Goal: Information Seeking & Learning: Understand process/instructions

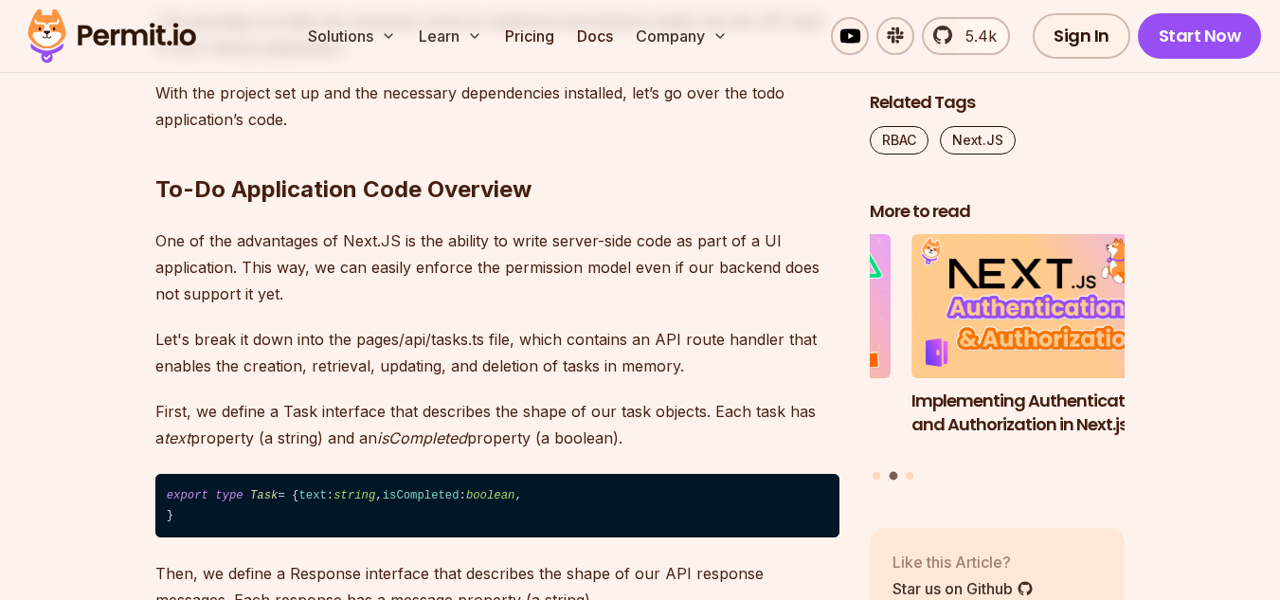
scroll to position [2584, 0]
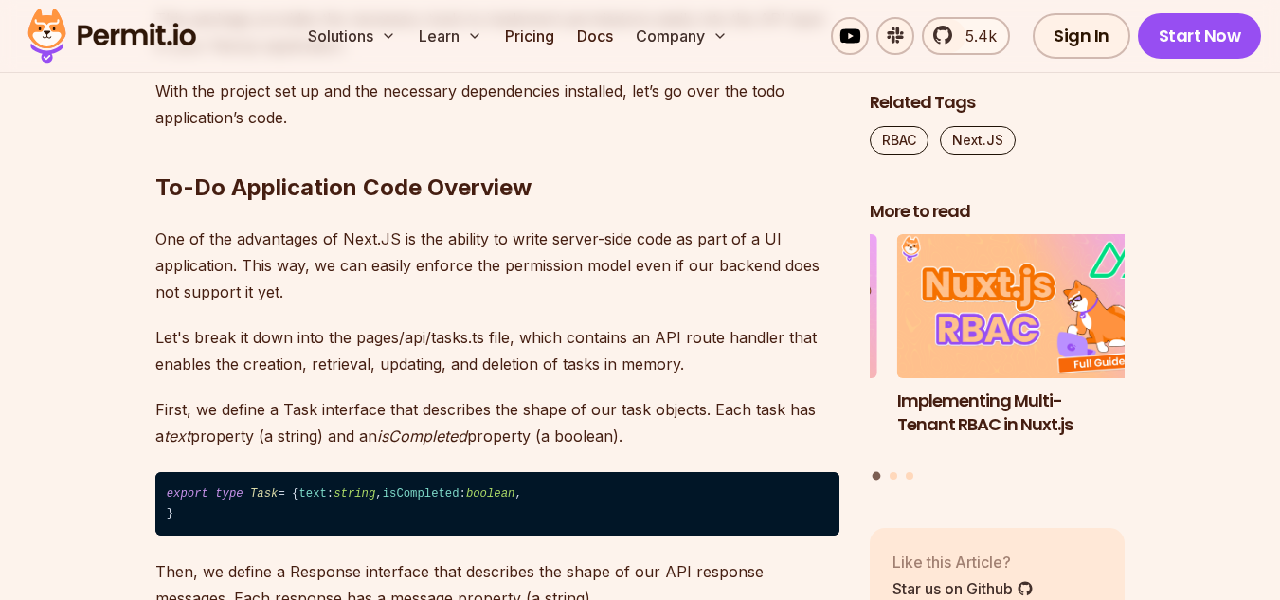
click at [325, 396] on p "First, we define a Task interface that describes the shape of our task objects.…" at bounding box center [497, 422] width 684 height 53
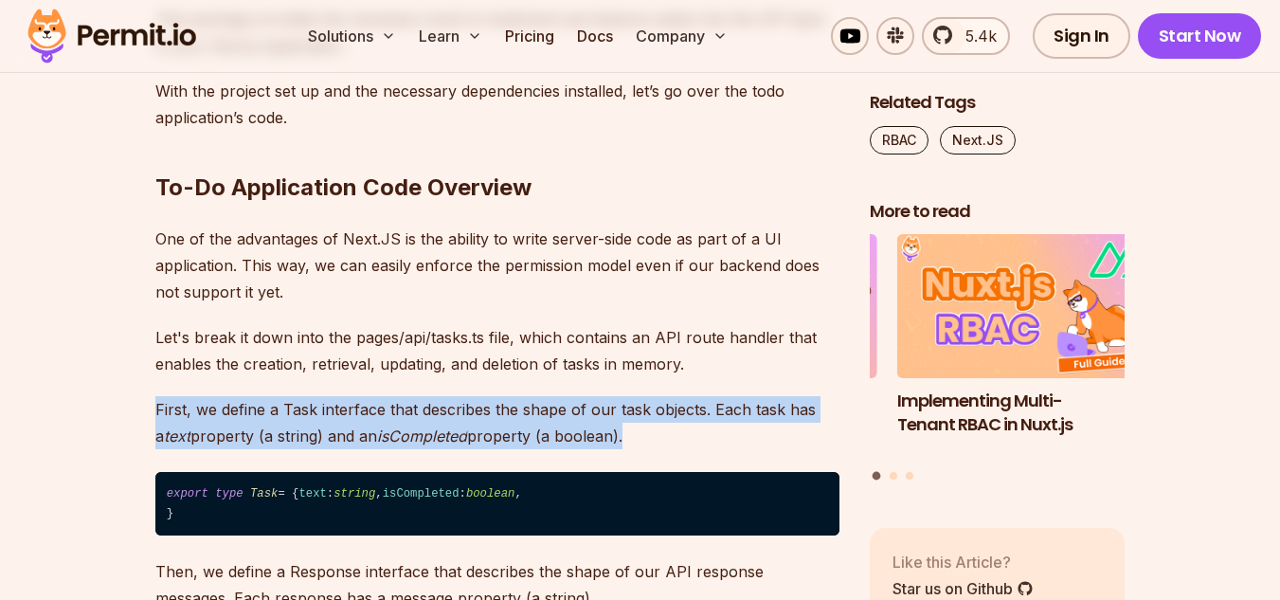
click at [325, 396] on p "First, we define a Task interface that describes the shape of our task objects.…" at bounding box center [497, 422] width 684 height 53
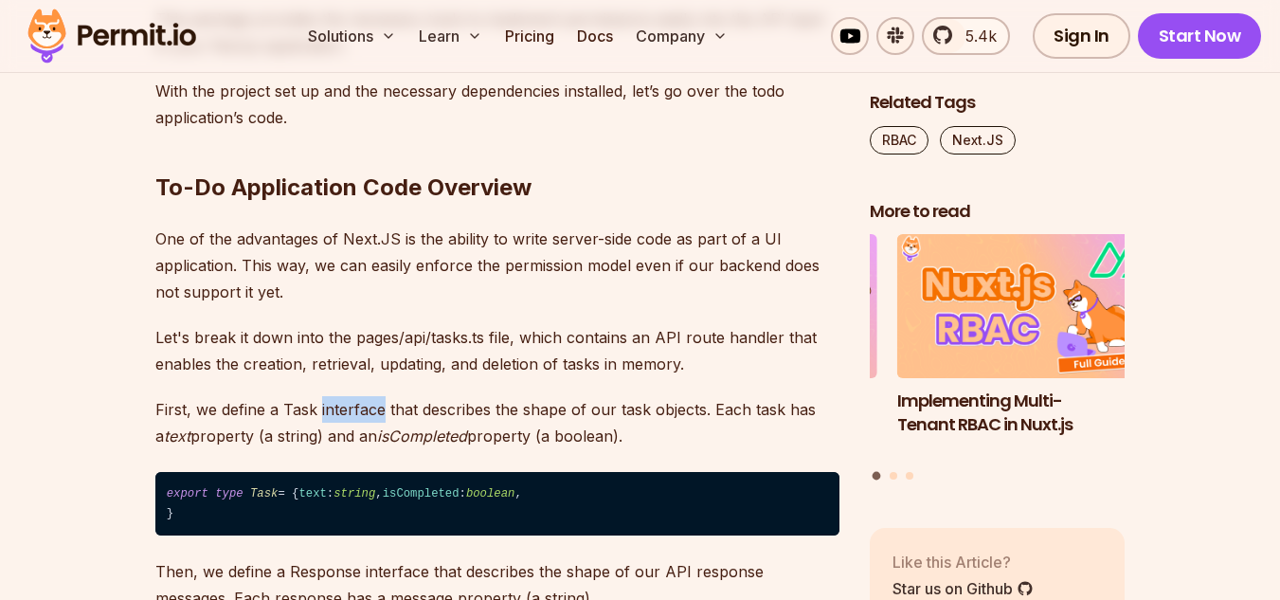
click at [325, 396] on p "First, we define a Task interface that describes the shape of our task objects.…" at bounding box center [497, 422] width 684 height 53
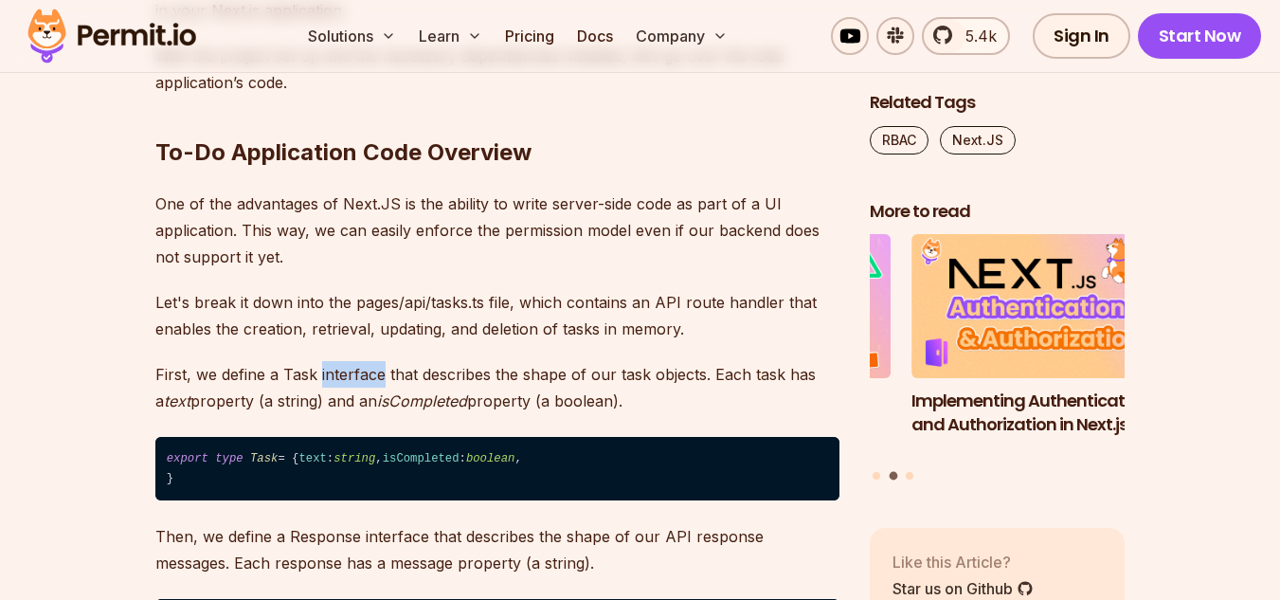
scroll to position [2620, 0]
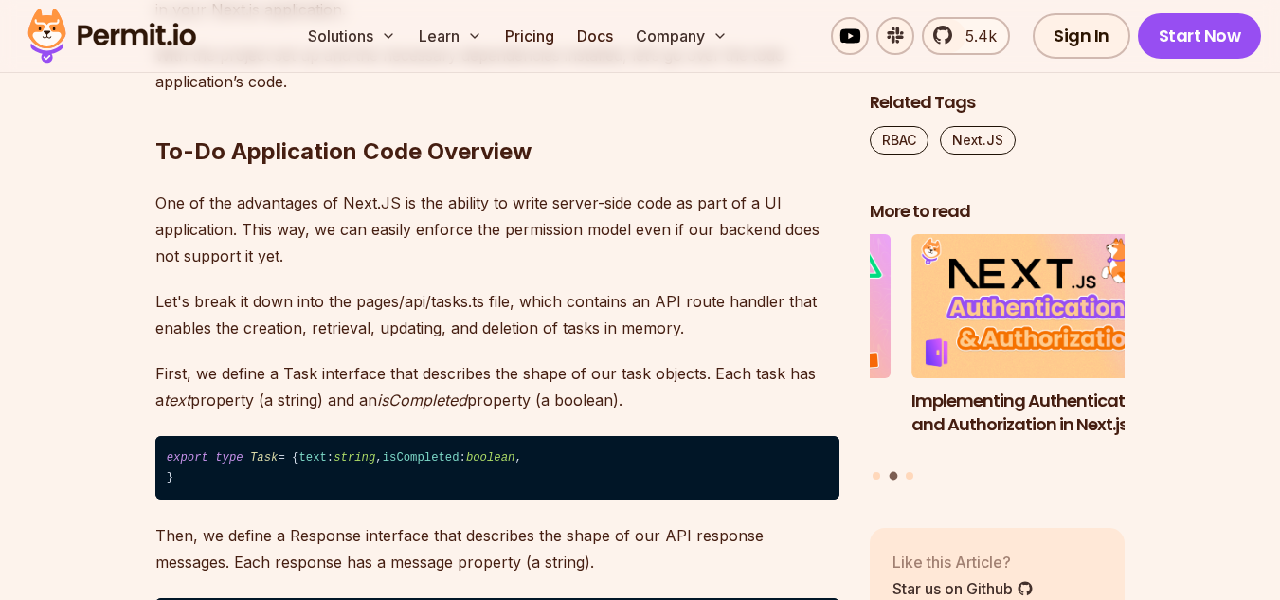
click at [588, 360] on p "First, we define a Task interface that describes the shape of our task objects.…" at bounding box center [497, 386] width 684 height 53
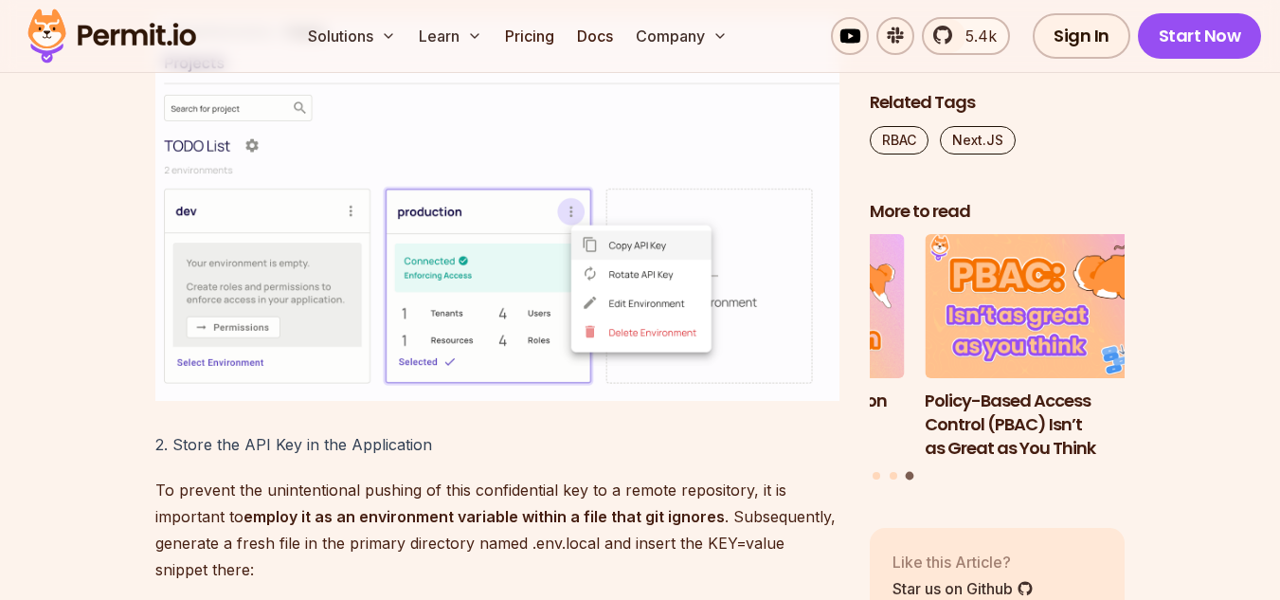
scroll to position [8747, 0]
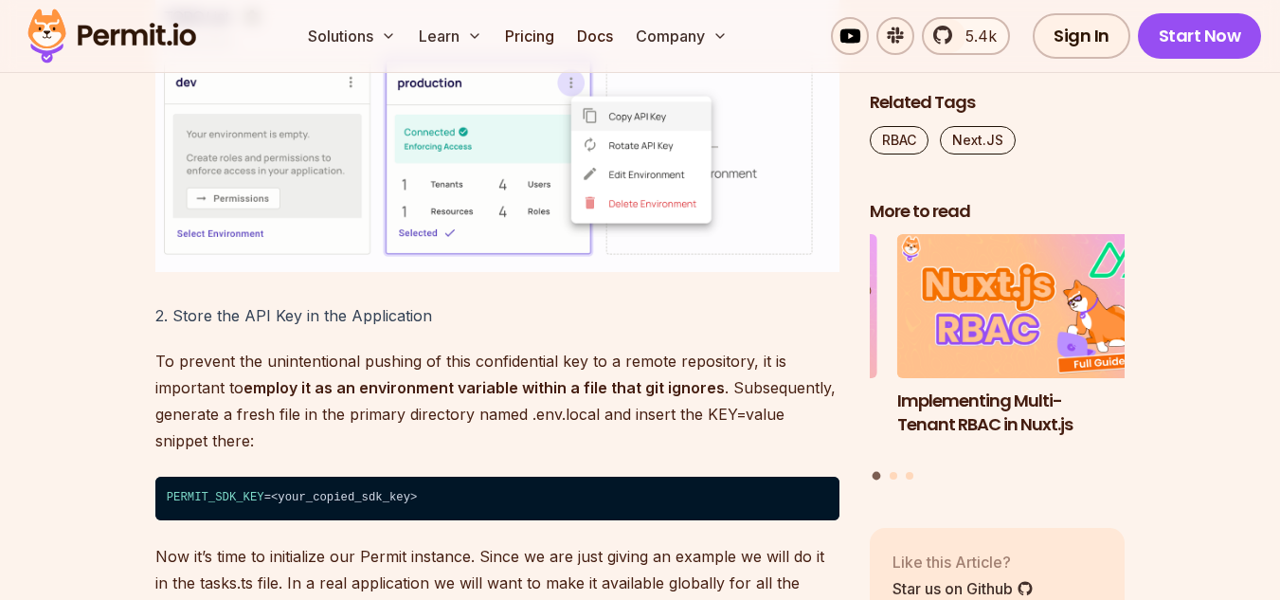
scroll to position [9006, 0]
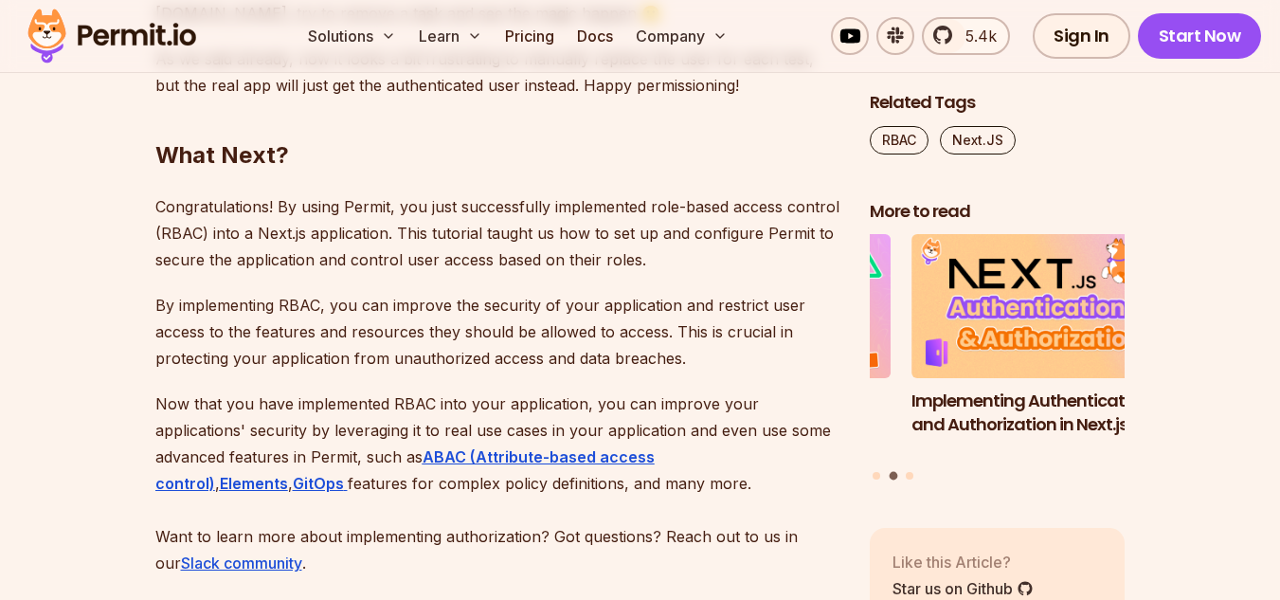
scroll to position [10311, 0]
